Goal: Leave review/rating

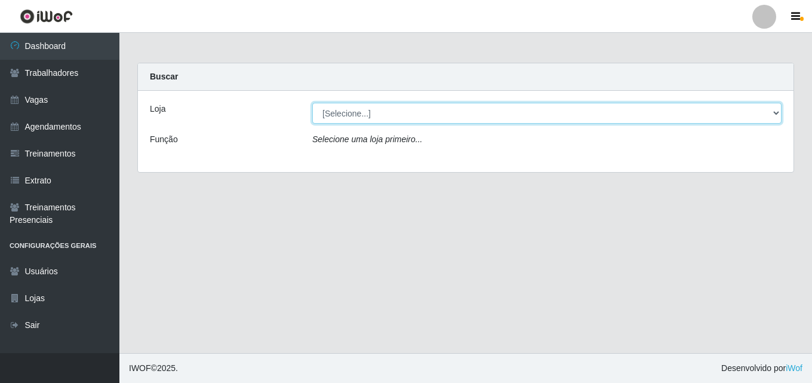
click at [356, 114] on select "[Selecione...] Chinatown Sushimi - [GEOGRAPHIC_DATA]" at bounding box center [546, 113] width 469 height 21
select select "357"
click at [312, 103] on select "[Selecione...] Chinatown Sushimi - [GEOGRAPHIC_DATA]" at bounding box center [546, 113] width 469 height 21
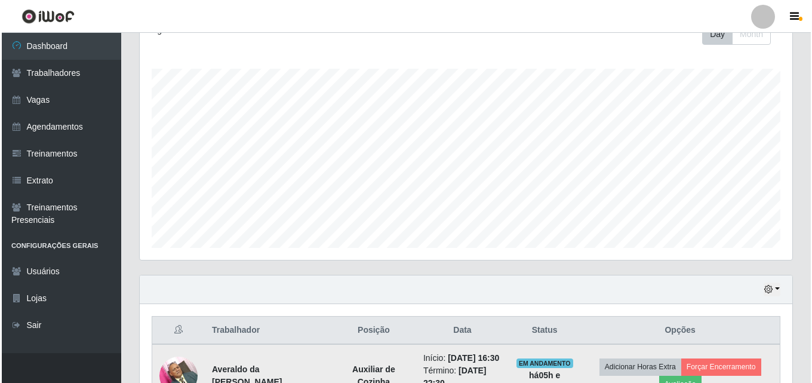
scroll to position [272, 0]
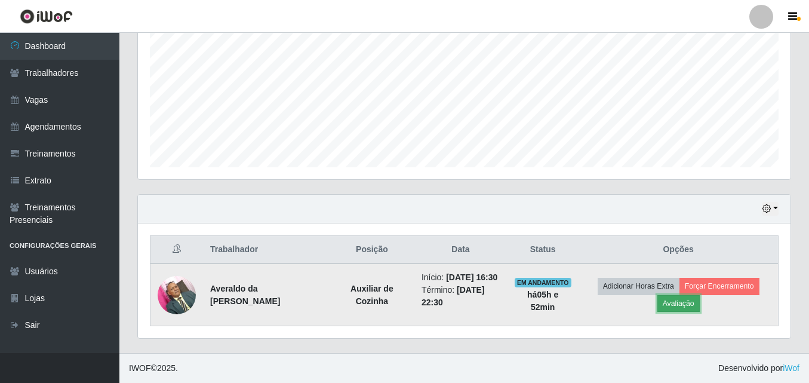
click at [690, 296] on button "Avaliação" at bounding box center [678, 303] width 42 height 17
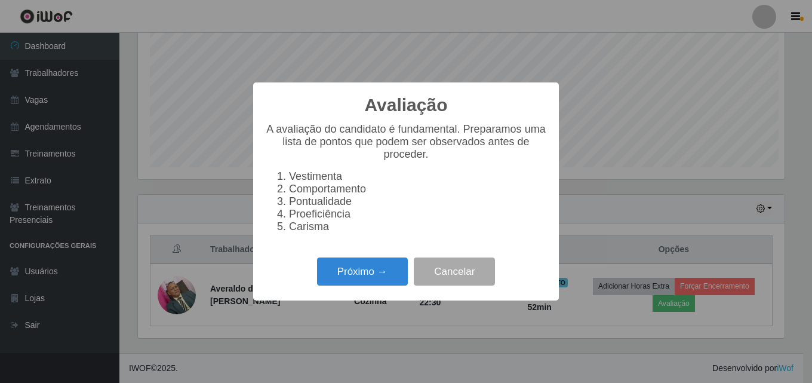
scroll to position [248, 647]
click at [358, 276] on button "Próximo →" at bounding box center [362, 271] width 91 height 28
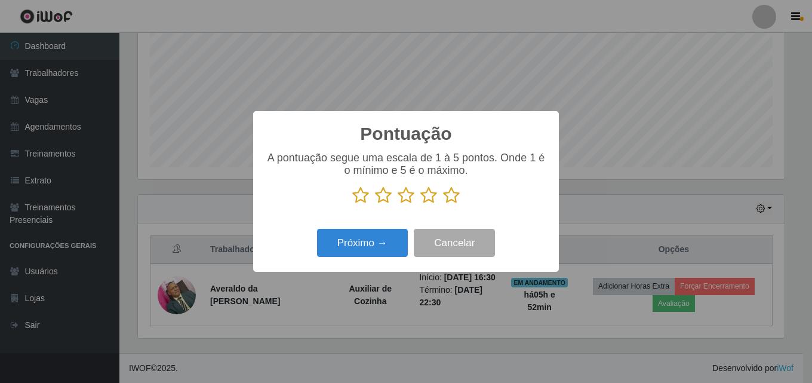
scroll to position [596713, 596314]
click at [451, 198] on icon at bounding box center [451, 195] width 17 height 18
click at [443, 204] on input "radio" at bounding box center [443, 204] width 0 height 0
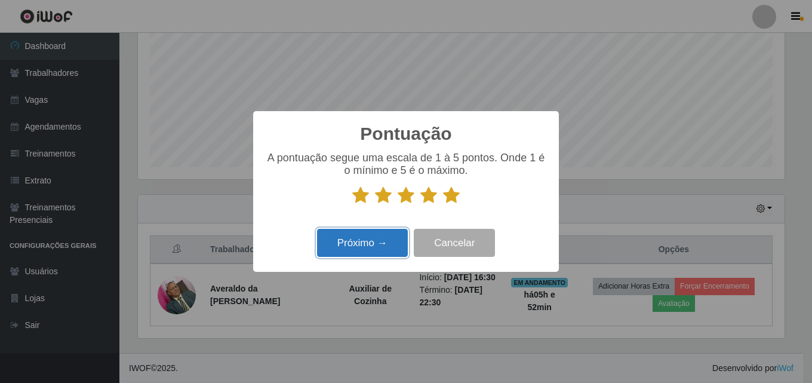
click at [355, 240] on button "Próximo →" at bounding box center [362, 243] width 91 height 28
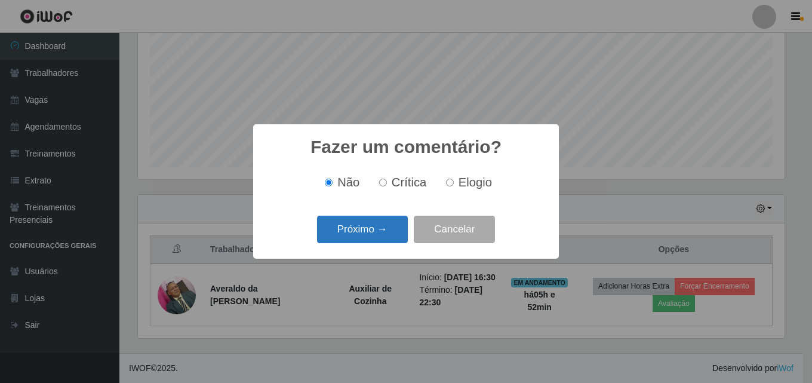
click at [359, 229] on button "Próximo →" at bounding box center [362, 230] width 91 height 28
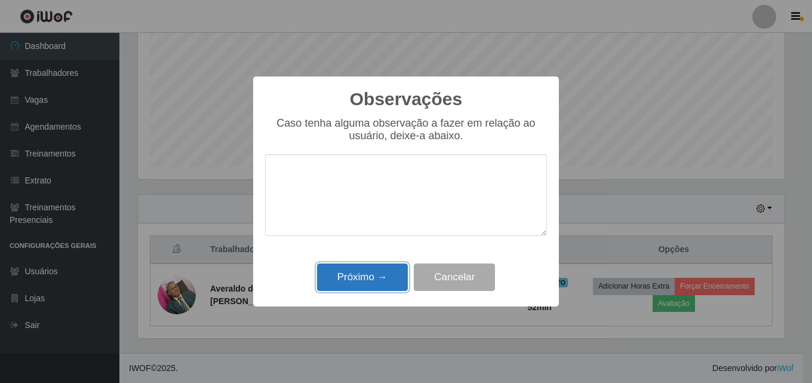
click at [362, 273] on button "Próximo →" at bounding box center [362, 277] width 91 height 28
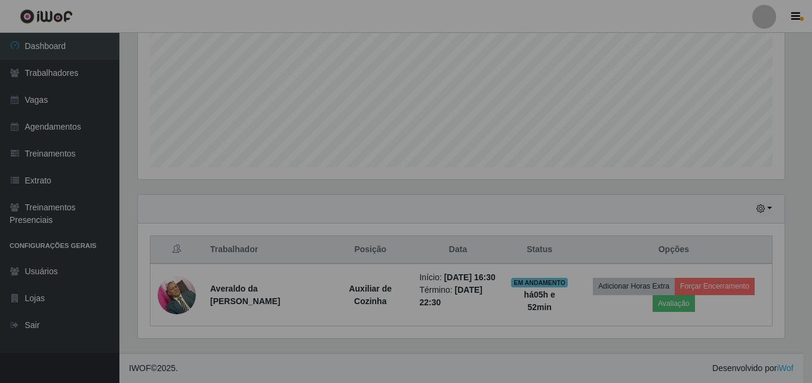
scroll to position [248, 652]
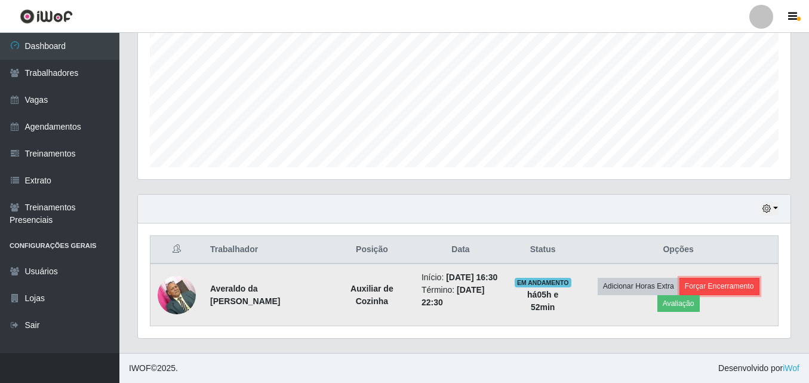
click at [727, 279] on button "Forçar Encerramento" at bounding box center [719, 286] width 80 height 17
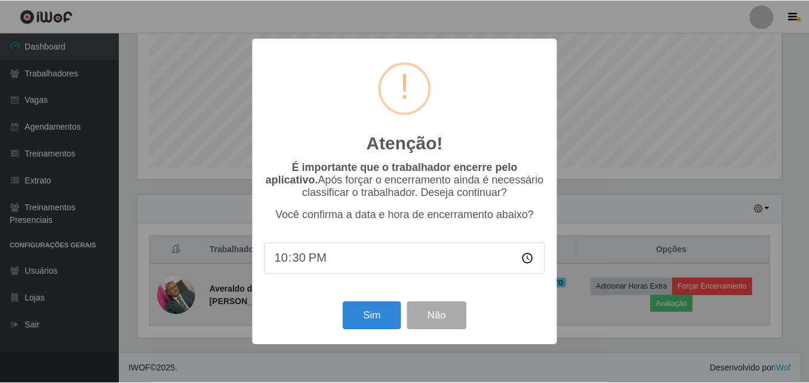
scroll to position [248, 647]
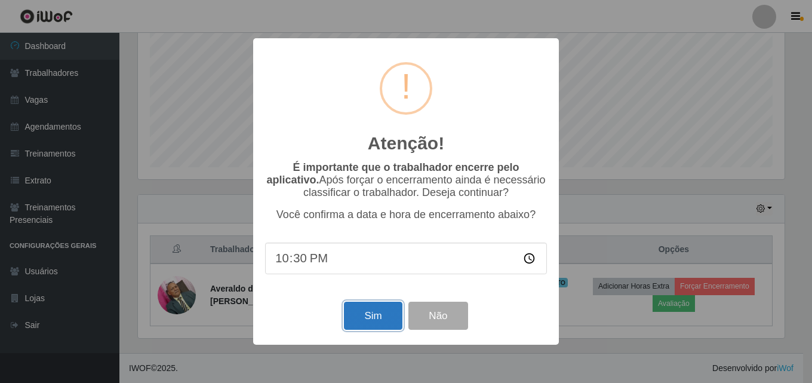
click at [364, 316] on button "Sim" at bounding box center [373, 315] width 58 height 28
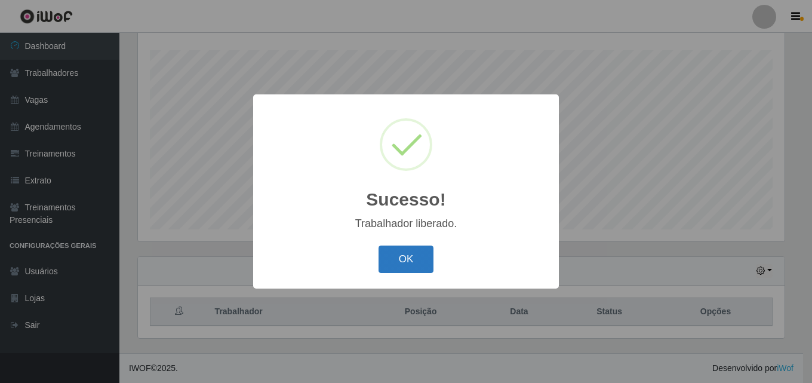
click at [406, 263] on button "OK" at bounding box center [406, 259] width 56 height 28
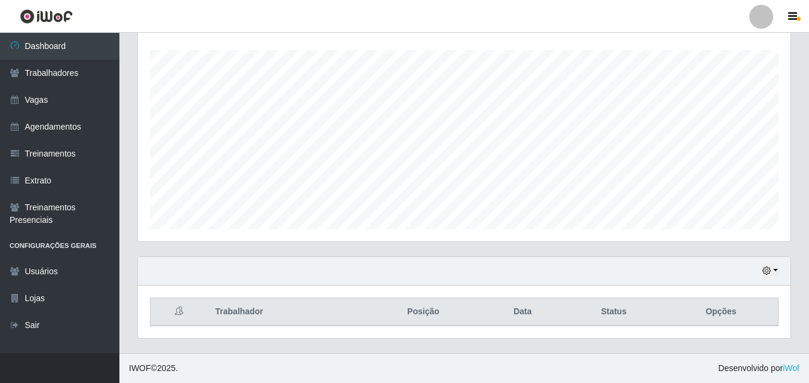
scroll to position [248, 652]
